Goal: Information Seeking & Learning: Compare options

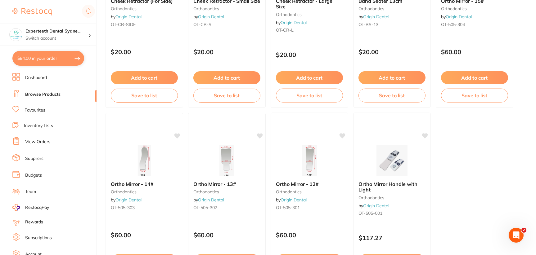
scroll to position [1877, 0]
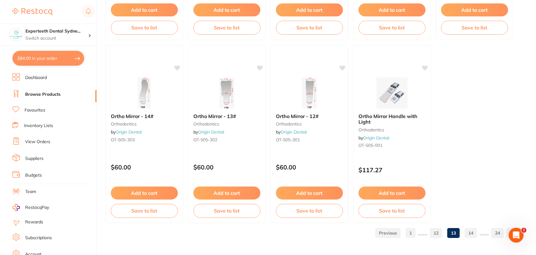
click at [475, 234] on link "14" at bounding box center [471, 233] width 12 height 12
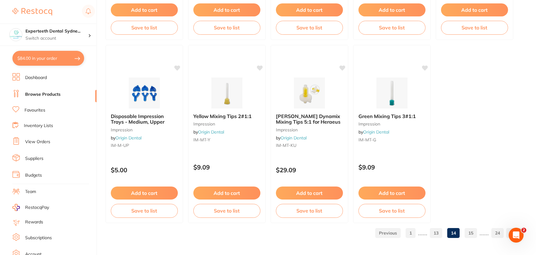
click at [468, 231] on link "15" at bounding box center [471, 233] width 12 height 12
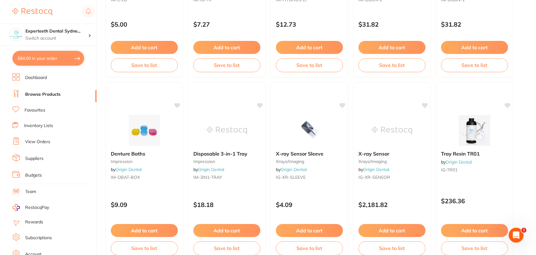
scroll to position [372, 0]
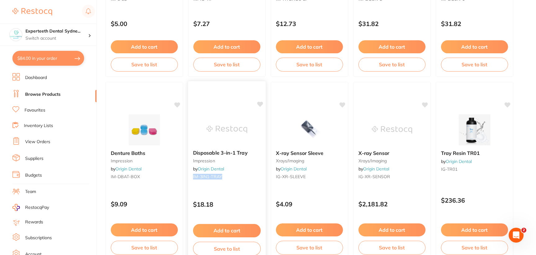
drag, startPoint x: 221, startPoint y: 178, endPoint x: 193, endPoint y: 180, distance: 27.7
click at [193, 180] on div "Disposable 3-in-1 Tray impression by Origin Dental IM-3IN1-TRAY" at bounding box center [227, 166] width 78 height 42
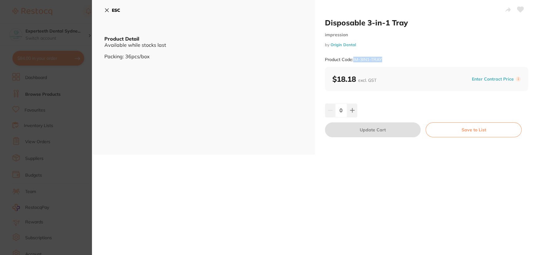
drag, startPoint x: 387, startPoint y: 58, endPoint x: 353, endPoint y: 59, distance: 34.2
click at [353, 59] on div "Product Code: IM-3IN1-TRAY" at bounding box center [426, 59] width 203 height 15
copy small "IM-3IN1-TRAY"
click at [106, 8] on icon at bounding box center [106, 10] width 5 height 5
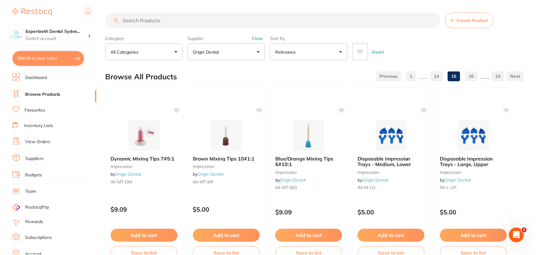
scroll to position [372, 0]
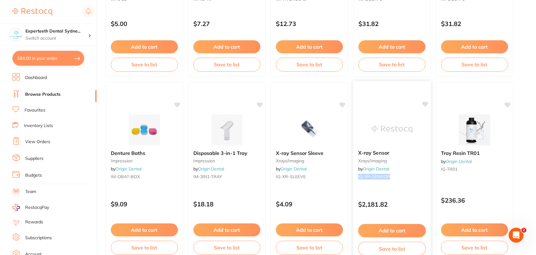
drag, startPoint x: 395, startPoint y: 177, endPoint x: 355, endPoint y: 177, distance: 39.7
click at [355, 177] on div "X-ray Sensor xrays/imaging by Origin Dental IG-XR-SENSOR" at bounding box center [392, 166] width 78 height 42
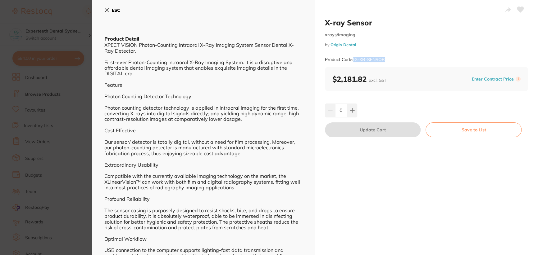
drag, startPoint x: 373, startPoint y: 63, endPoint x: 353, endPoint y: 66, distance: 20.4
click at [353, 66] on div "Product Code: IG-XR-SENSOR" at bounding box center [426, 59] width 203 height 15
copy small "IG-XR-SENSOR"
click at [108, 10] on icon at bounding box center [106, 10] width 5 height 5
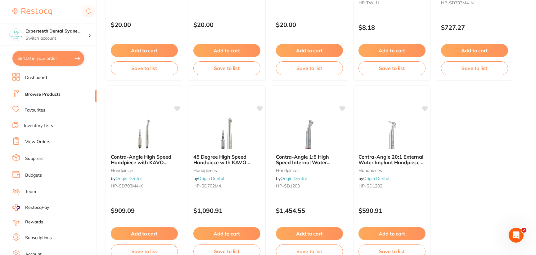
scroll to position [1877, 0]
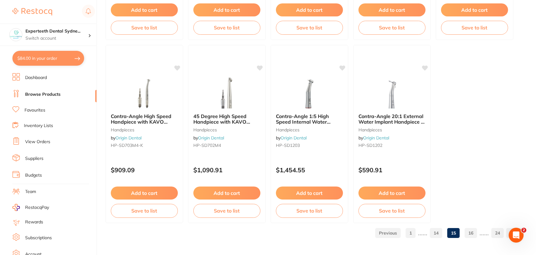
click at [470, 234] on link "16" at bounding box center [471, 233] width 12 height 12
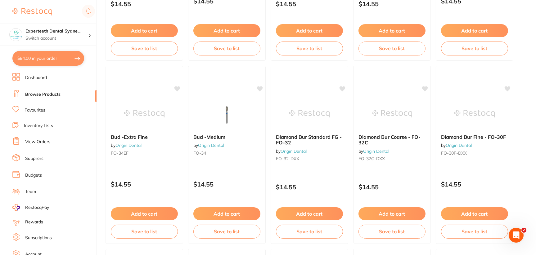
scroll to position [962, 0]
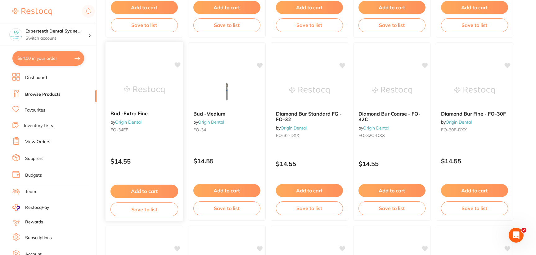
click at [133, 105] on img at bounding box center [144, 89] width 41 height 31
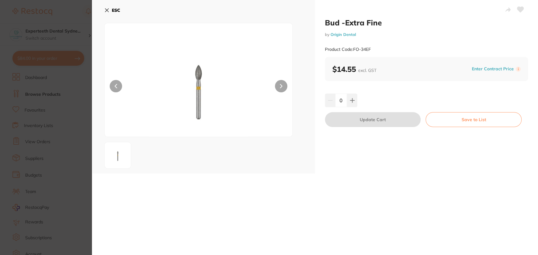
click at [103, 10] on div "ESC" at bounding box center [203, 87] width 223 height 174
click at [109, 10] on icon at bounding box center [106, 10] width 5 height 5
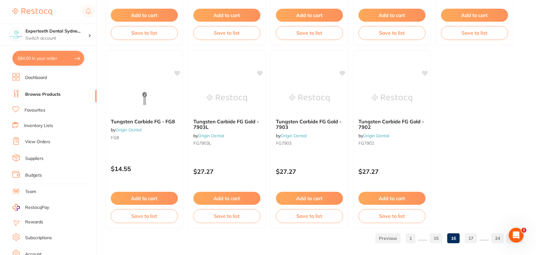
scroll to position [1877, 0]
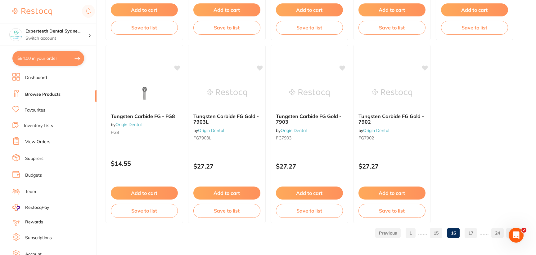
click at [470, 236] on link "17" at bounding box center [471, 233] width 12 height 12
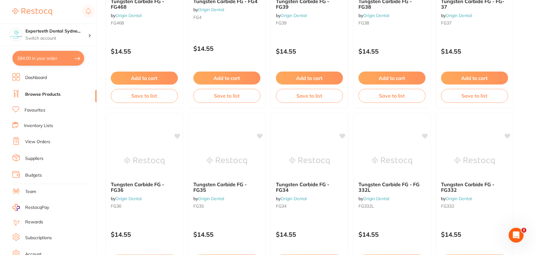
scroll to position [1707, 0]
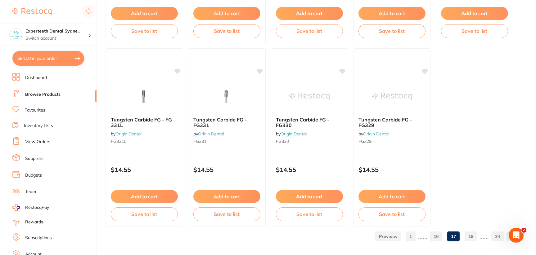
scroll to position [1877, 0]
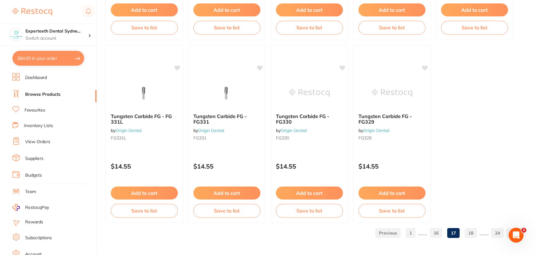
click at [471, 234] on link "18" at bounding box center [471, 233] width 12 height 12
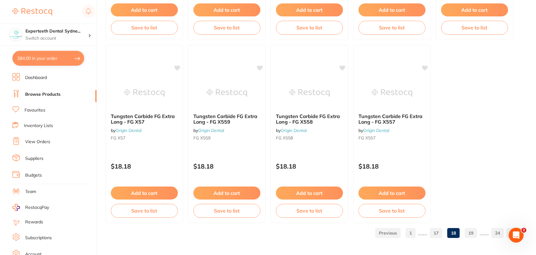
click at [473, 235] on link "19" at bounding box center [471, 233] width 12 height 12
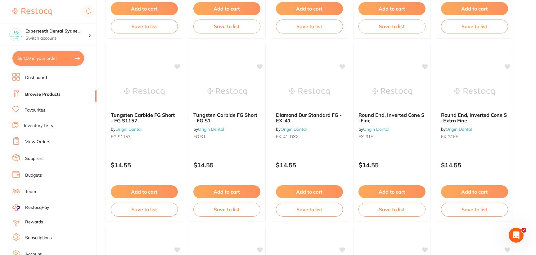
scroll to position [745, 0]
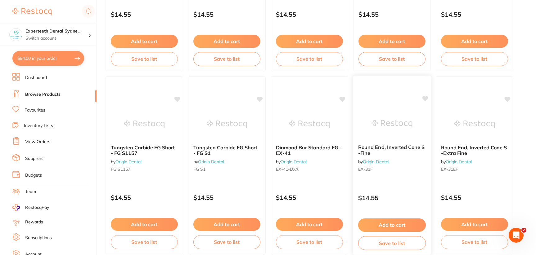
click at [389, 115] on img at bounding box center [392, 123] width 41 height 31
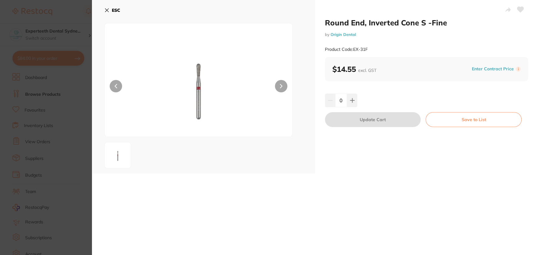
click at [107, 11] on icon at bounding box center [106, 10] width 5 height 5
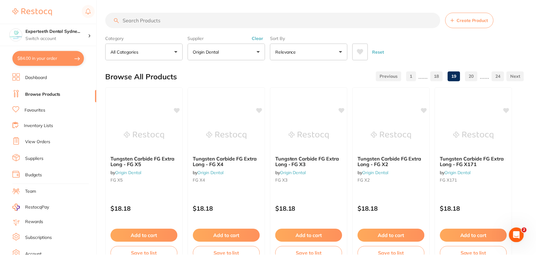
scroll to position [745, 0]
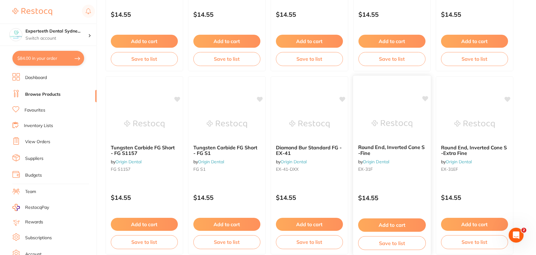
click at [400, 128] on img at bounding box center [392, 123] width 41 height 31
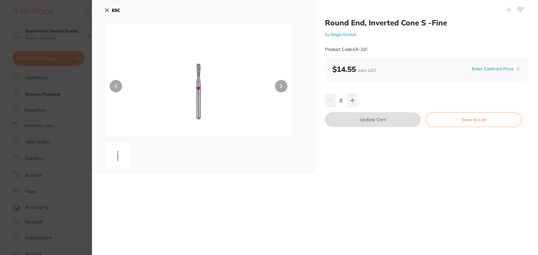
click at [105, 11] on icon at bounding box center [106, 10] width 5 height 5
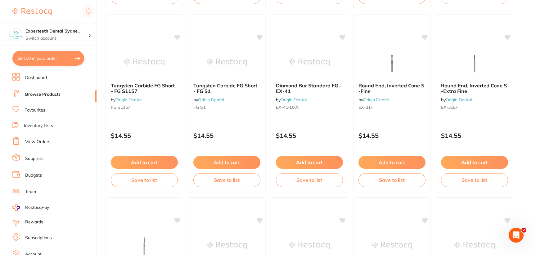
scroll to position [900, 0]
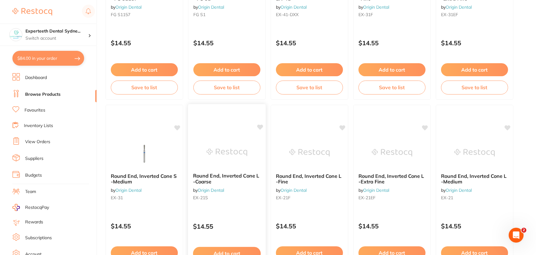
click at [235, 131] on div "Round End, Inverted Cone L -Coarse by Origin Dental EX-21S $14.55 Add to cart S…" at bounding box center [227, 194] width 79 height 180
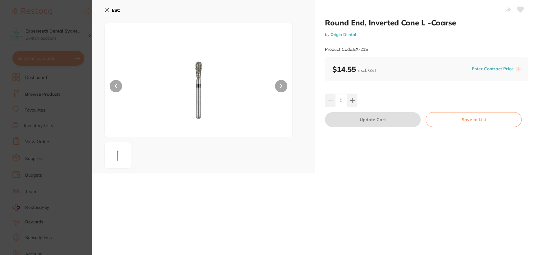
click at [106, 10] on icon at bounding box center [106, 10] width 3 height 3
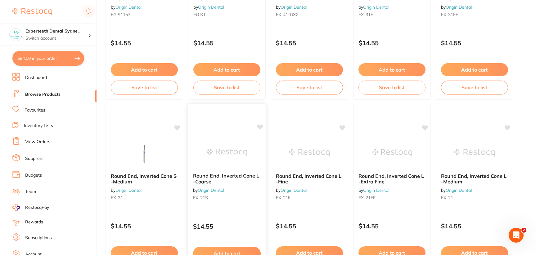
click at [228, 137] on img at bounding box center [226, 152] width 41 height 31
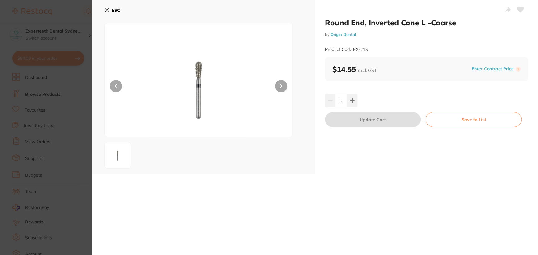
click at [108, 12] on icon at bounding box center [106, 10] width 5 height 5
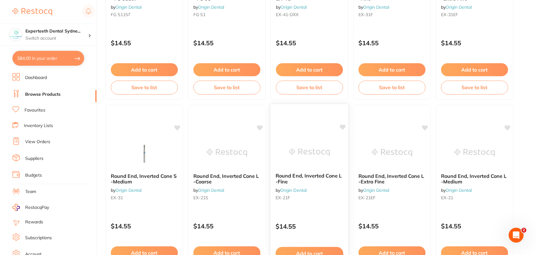
click at [314, 146] on img at bounding box center [309, 152] width 41 height 31
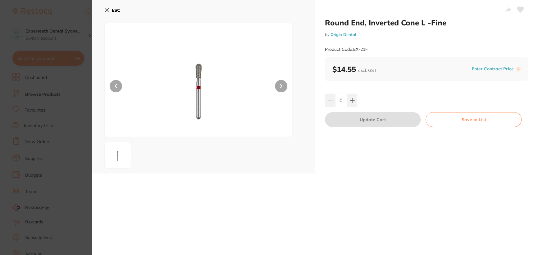
click at [103, 9] on div "ESC" at bounding box center [203, 87] width 223 height 174
click at [107, 10] on icon at bounding box center [106, 10] width 5 height 5
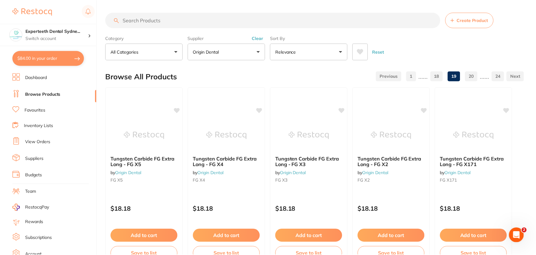
scroll to position [900, 0]
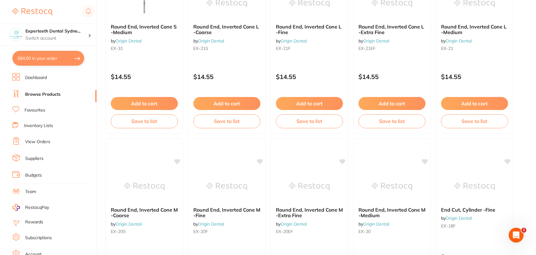
scroll to position [1086, 0]
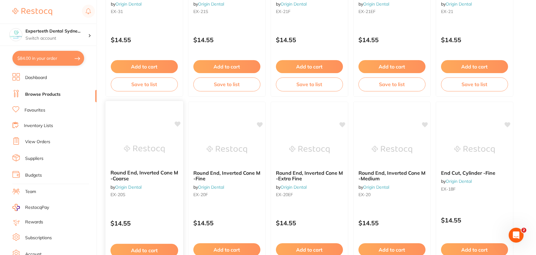
click at [170, 149] on div at bounding box center [145, 149] width 78 height 31
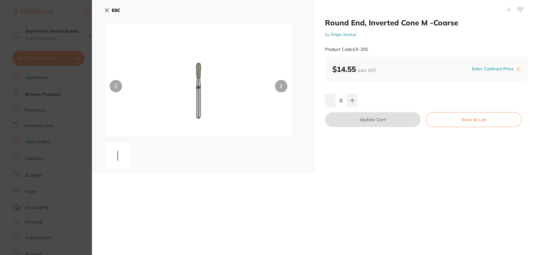
click at [106, 11] on icon at bounding box center [106, 10] width 5 height 5
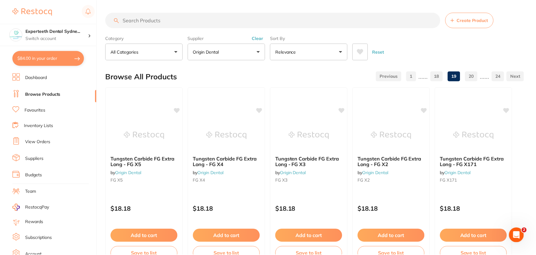
scroll to position [1086, 0]
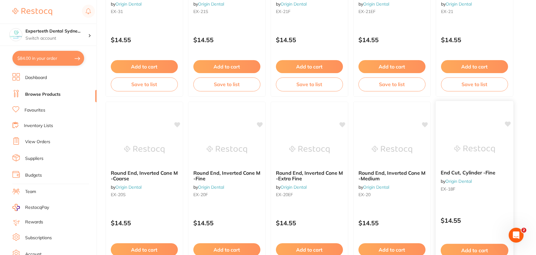
click at [472, 122] on div "End Cut, Cylinder -Fine by Origin Dental EX-18F $14.55 Add to cart Save to list" at bounding box center [474, 191] width 79 height 180
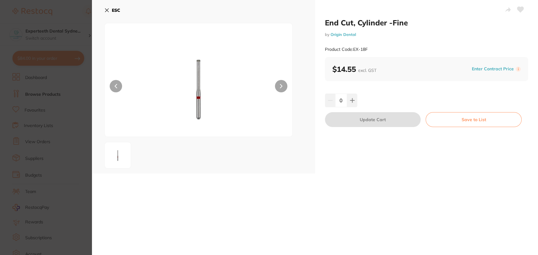
click at [107, 14] on button "ESC" at bounding box center [112, 10] width 16 height 11
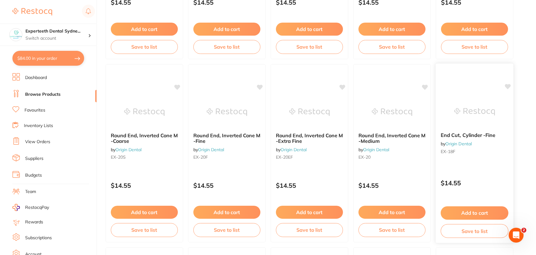
scroll to position [1211, 0]
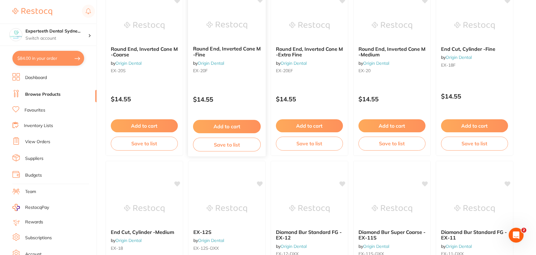
click at [233, 71] on small "EX-20F" at bounding box center [227, 70] width 68 height 5
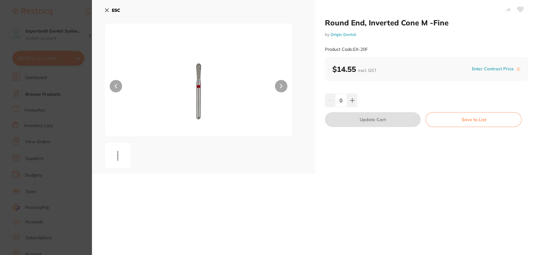
click at [110, 11] on button "ESC" at bounding box center [112, 10] width 16 height 11
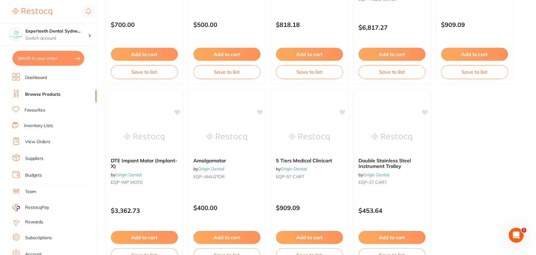
scroll to position [1877, 0]
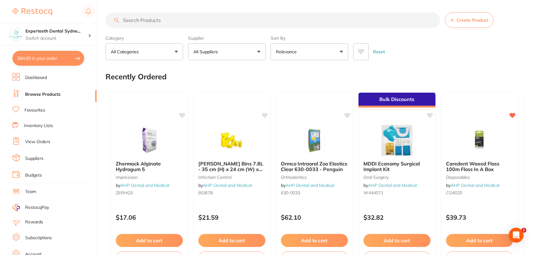
click at [246, 53] on button "All Suppliers" at bounding box center [227, 51] width 78 height 17
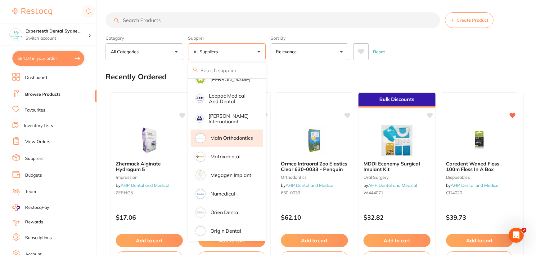
scroll to position [435, 0]
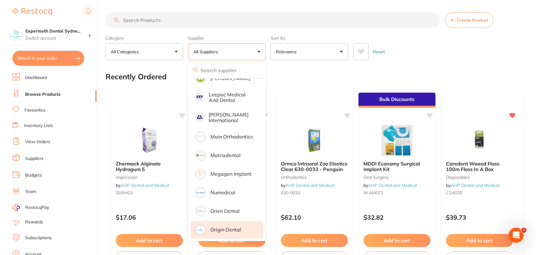
click at [235, 227] on p "Origin Dental" at bounding box center [225, 230] width 31 height 6
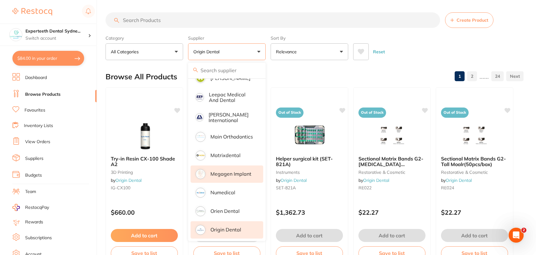
scroll to position [0, 0]
click at [496, 79] on link "24" at bounding box center [497, 76] width 12 height 12
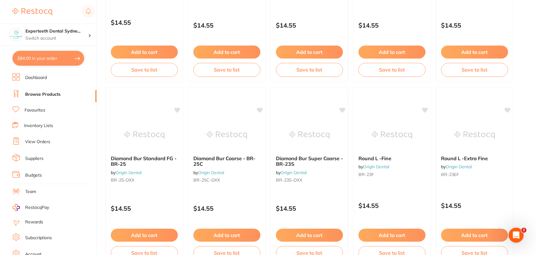
scroll to position [186, 0]
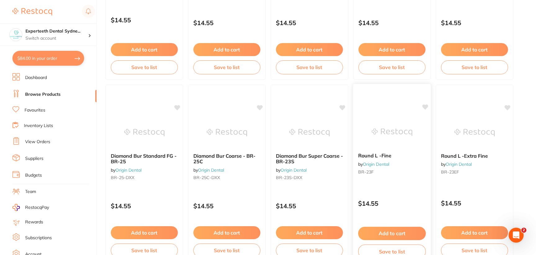
click at [388, 113] on div "Round L -Fine by Origin Dental BR-23F $14.55 Add to cart Save to list" at bounding box center [392, 174] width 79 height 180
